Goal: Find specific page/section: Find specific page/section

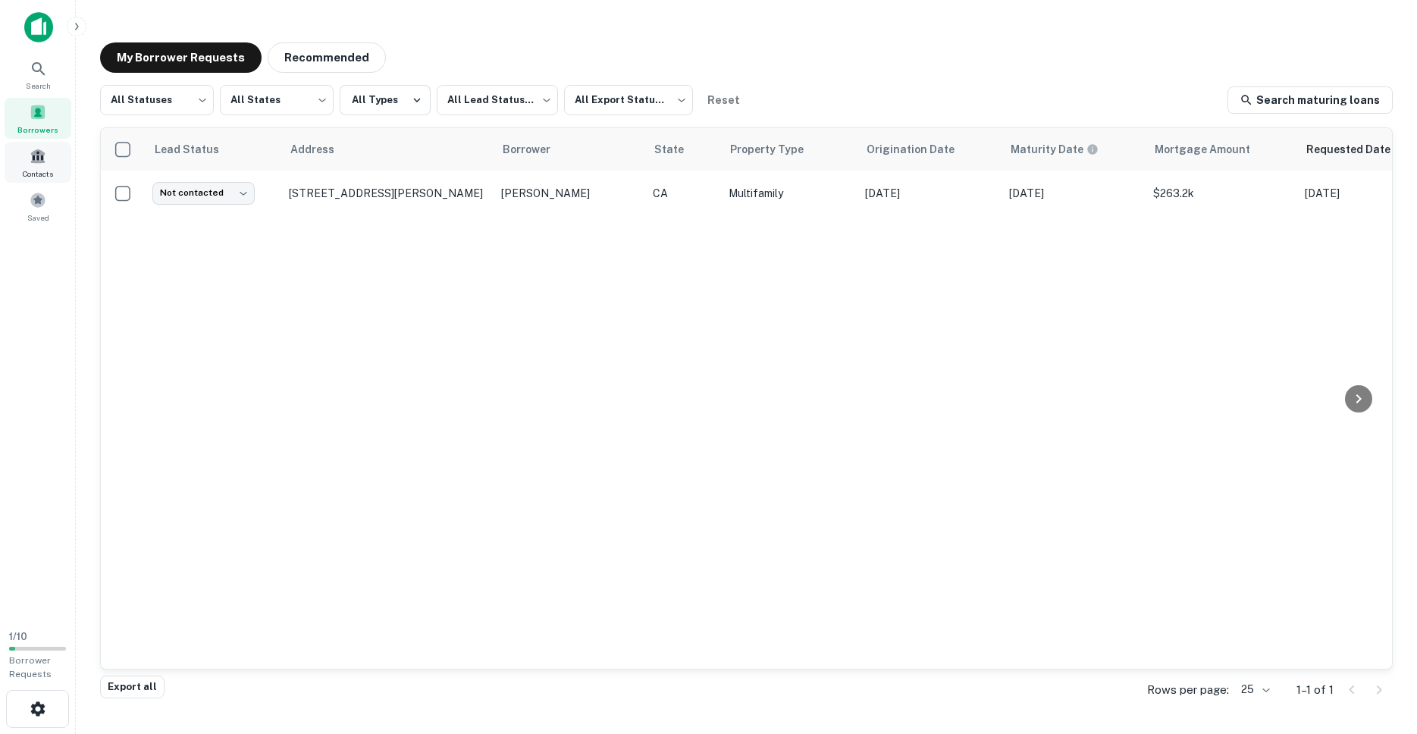
click at [34, 167] on div "Contacts" at bounding box center [38, 162] width 67 height 41
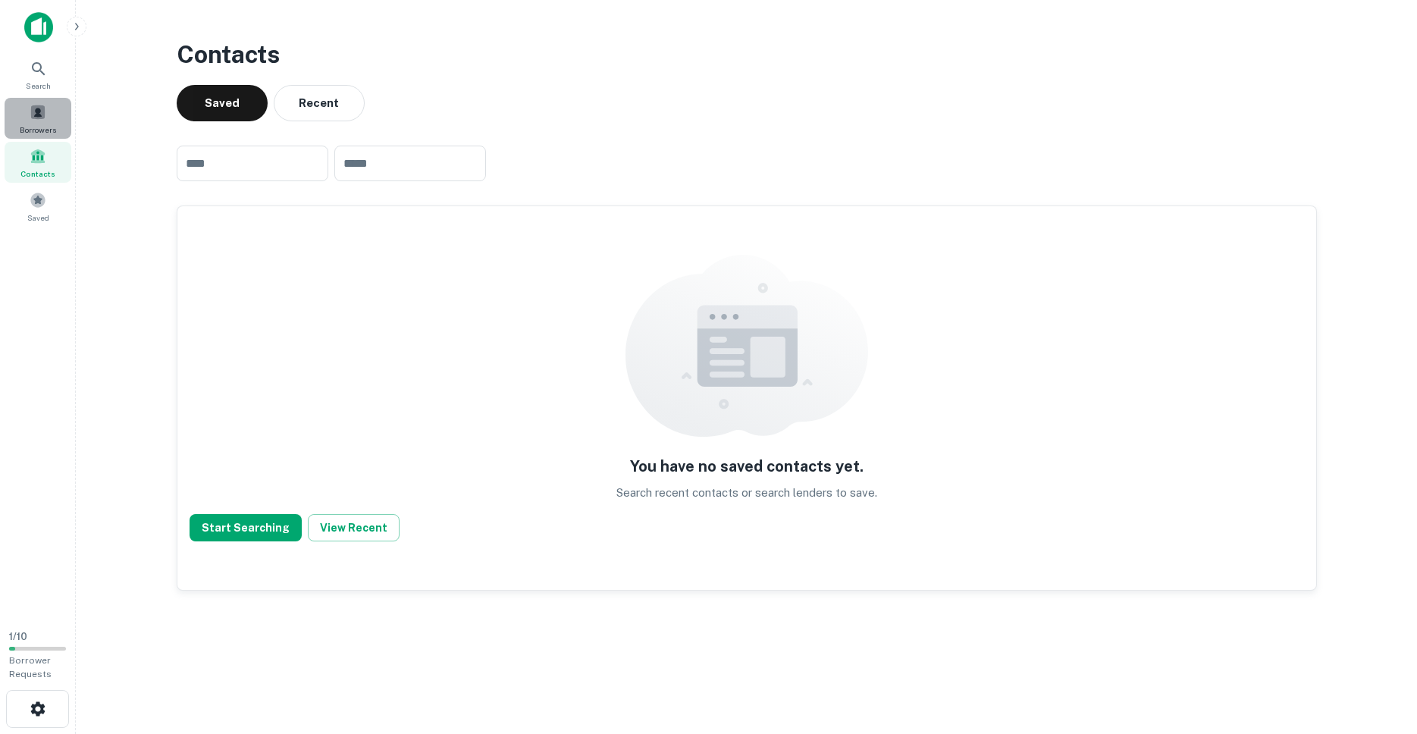
click at [37, 128] on span "Borrowers" at bounding box center [38, 130] width 36 height 12
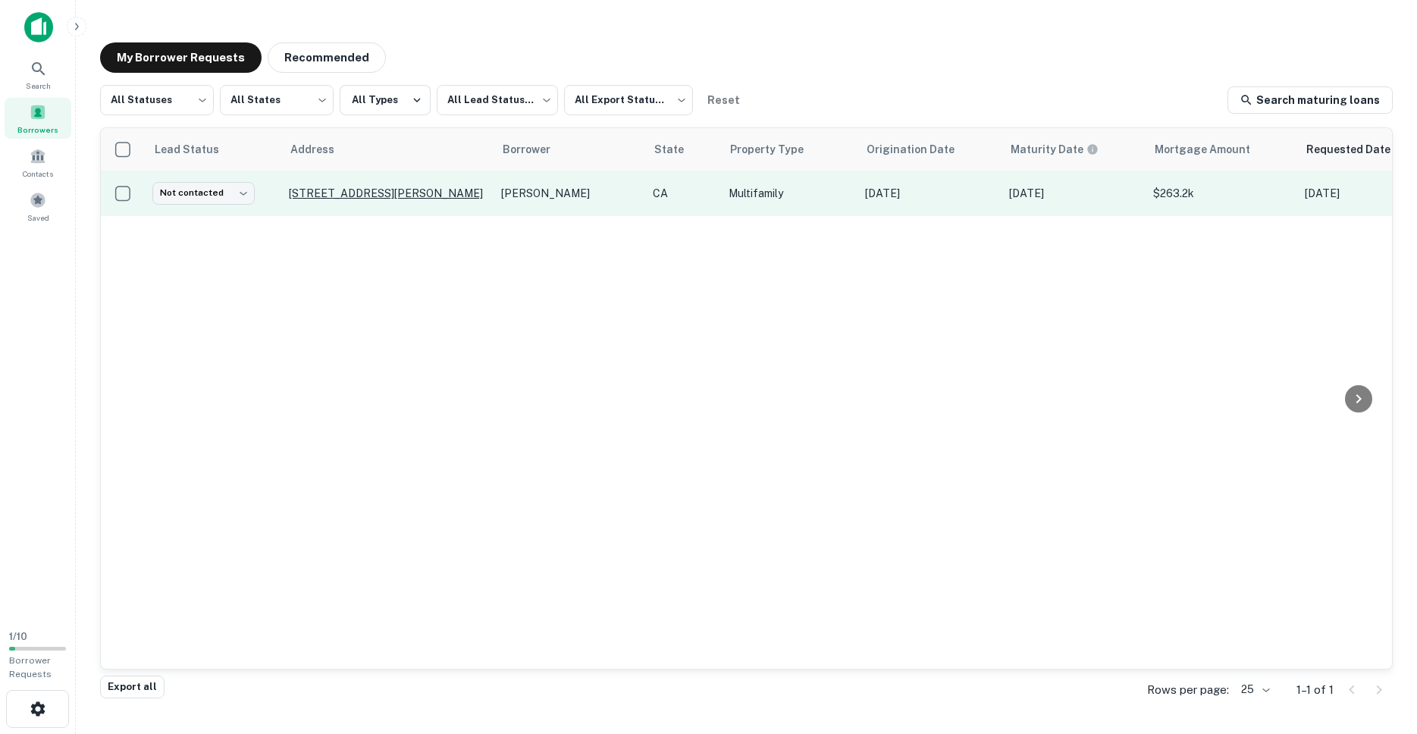
click at [345, 190] on p "[STREET_ADDRESS][PERSON_NAME]" at bounding box center [387, 194] width 197 height 14
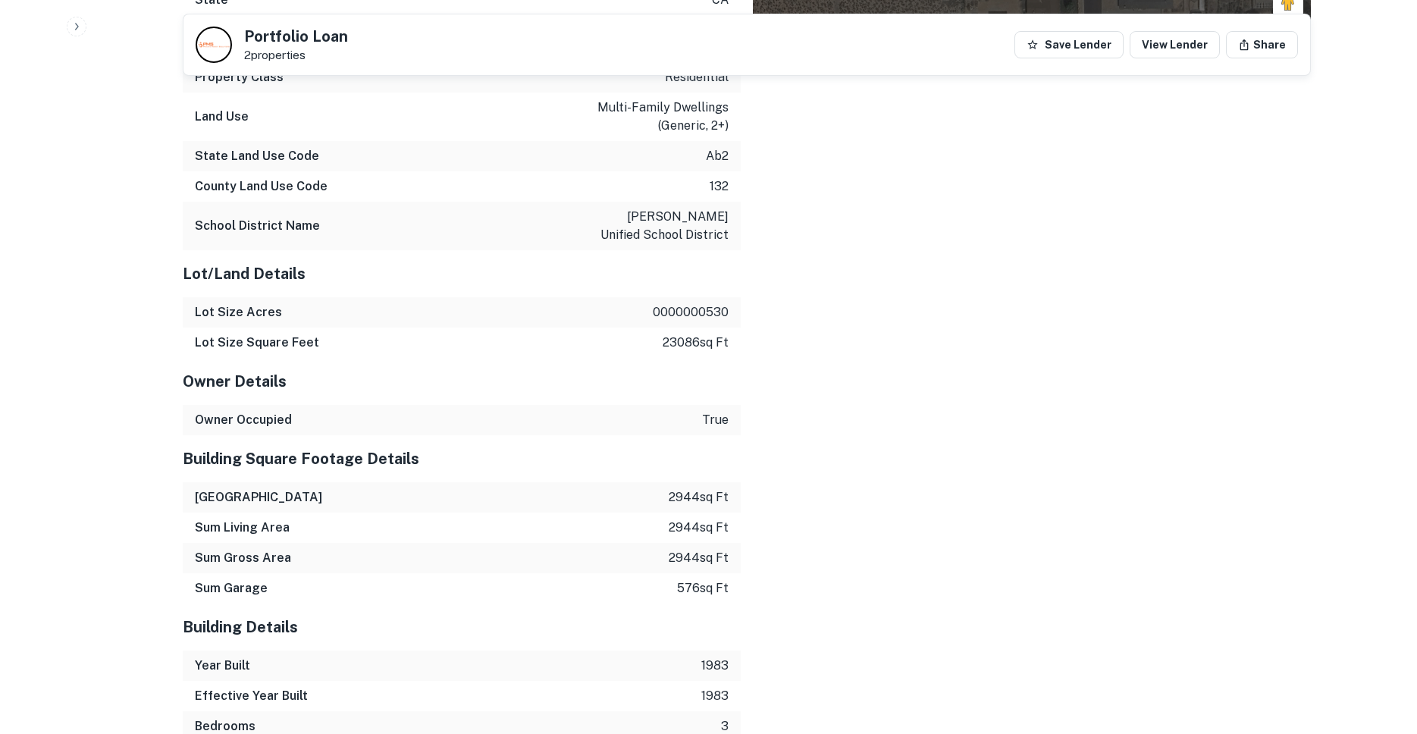
scroll to position [2513, 0]
